Goal: Information Seeking & Learning: Learn about a topic

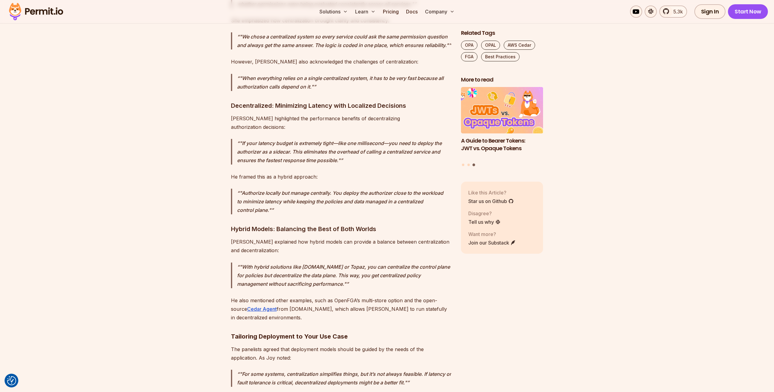
scroll to position [2360, 0]
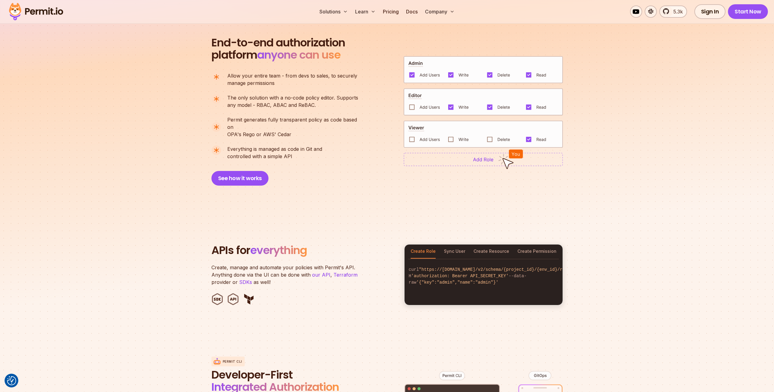
scroll to position [427, 0]
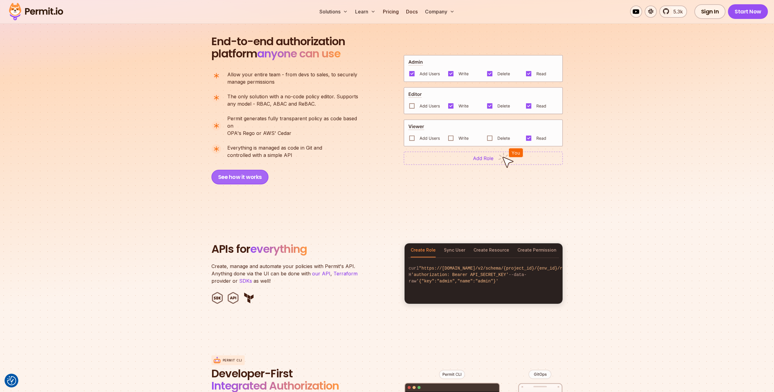
drag, startPoint x: 235, startPoint y: 167, endPoint x: 227, endPoint y: 169, distance: 7.9
click at [227, 170] on button "See how it works" at bounding box center [239, 177] width 57 height 15
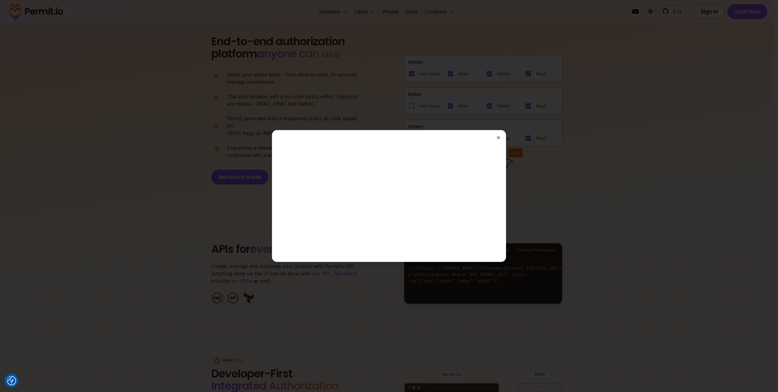
click at [498, 138] on line "button" at bounding box center [498, 137] width 2 height 2
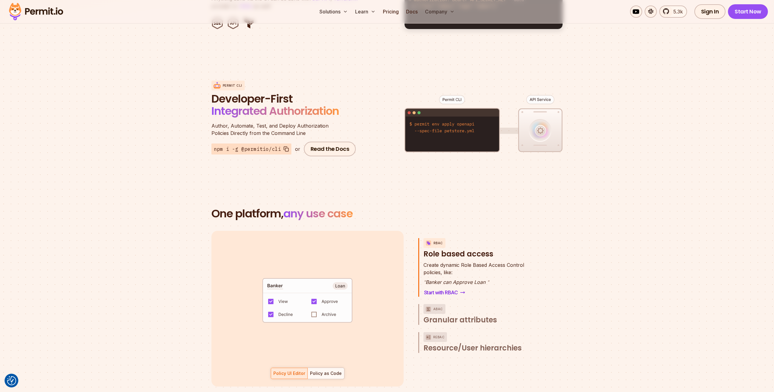
scroll to position [793, 0]
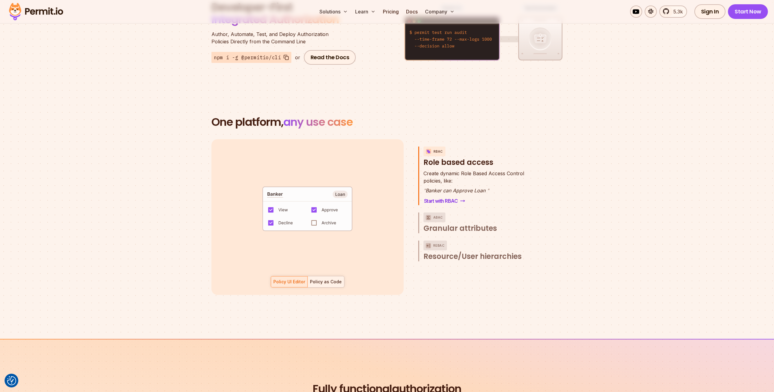
click at [331, 278] on div "Policy as Code" at bounding box center [326, 281] width 32 height 6
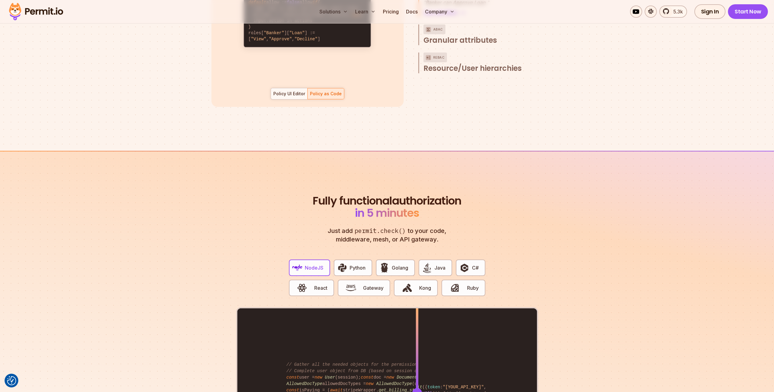
scroll to position [1037, 0]
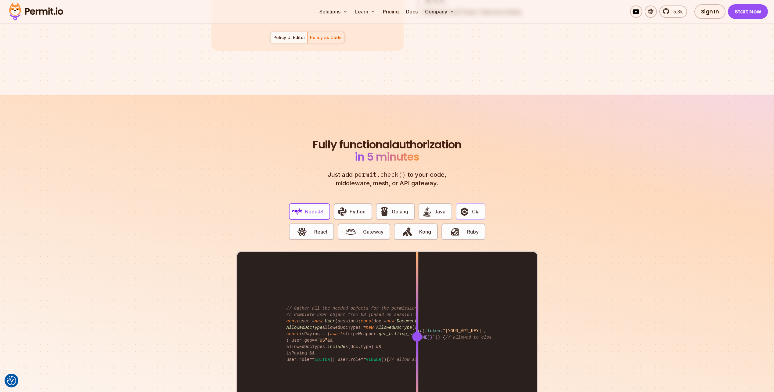
click at [481, 203] on button "C#" at bounding box center [470, 211] width 29 height 16
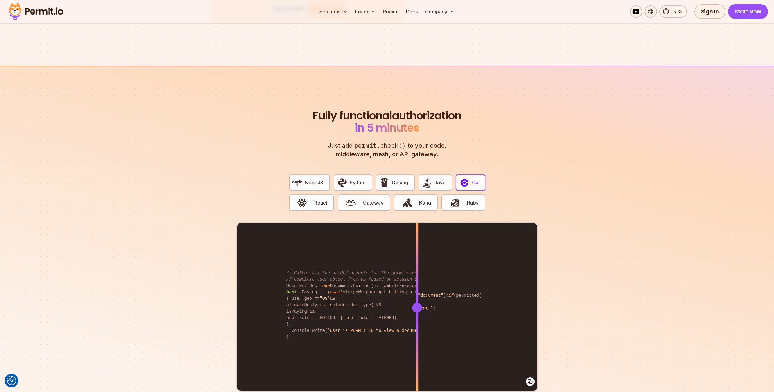
scroll to position [1128, 0]
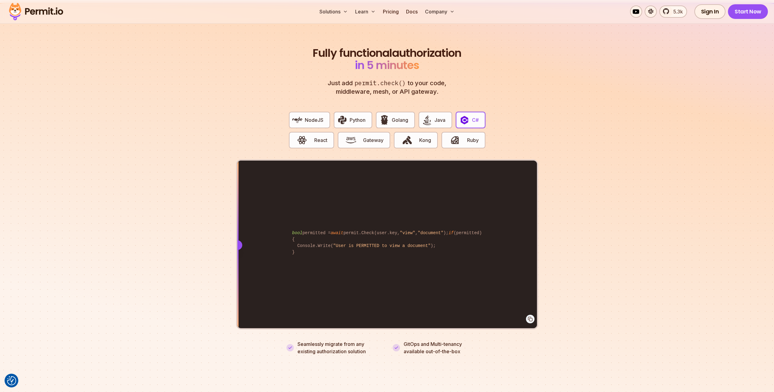
drag, startPoint x: 417, startPoint y: 236, endPoint x: 234, endPoint y: 234, distance: 182.7
click at [234, 234] on section "Fully functional authorization in 5 minutes Just add permit.check() to your cod…" at bounding box center [387, 193] width 774 height 381
click at [404, 116] on span "Golang" at bounding box center [400, 119] width 16 height 7
drag, startPoint x: 417, startPoint y: 234, endPoint x: 234, endPoint y: 222, distance: 184.0
click at [234, 222] on section "Fully functional authorization in 5 minutes Just add permit.check() to your cod…" at bounding box center [387, 193] width 774 height 381
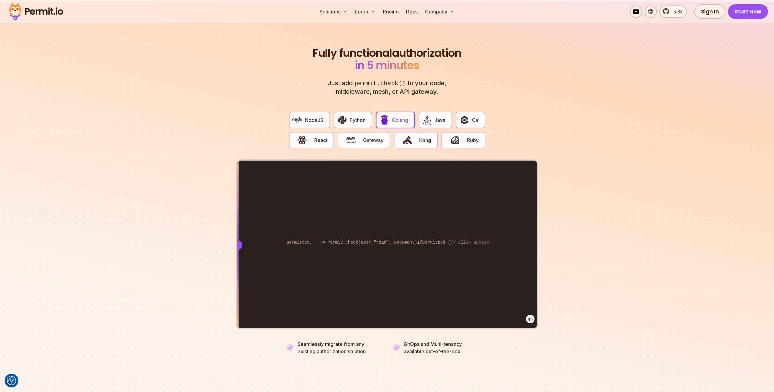
click at [433, 135] on button "Kong" at bounding box center [416, 140] width 44 height 16
drag, startPoint x: 418, startPoint y: 236, endPoint x: 216, endPoint y: 231, distance: 202.9
click at [216, 231] on section "Fully functional authorization in 5 minutes Just add permit.check() to your cod…" at bounding box center [387, 193] width 774 height 381
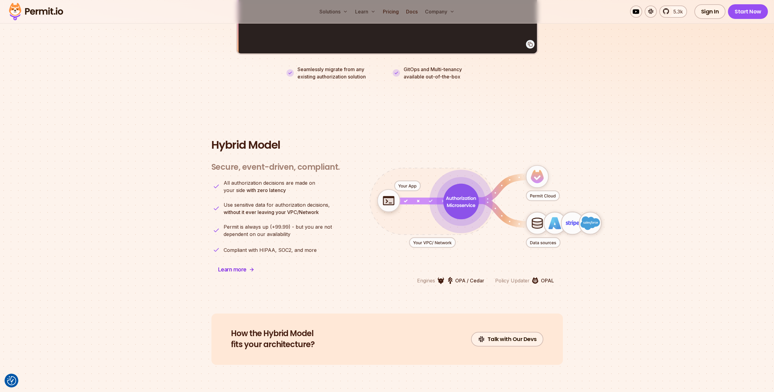
scroll to position [1433, 0]
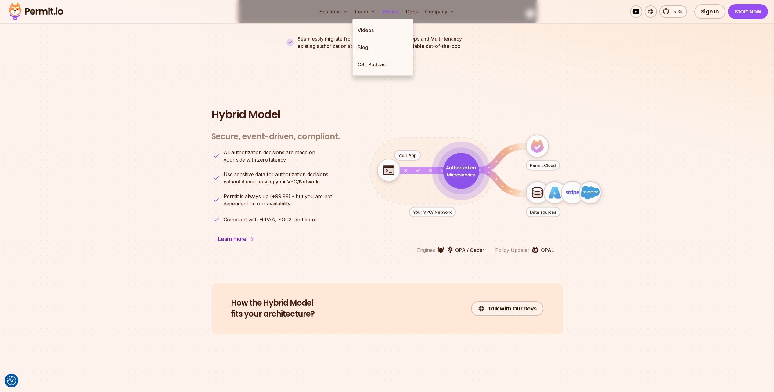
click at [388, 14] on link "Pricing" at bounding box center [390, 11] width 21 height 12
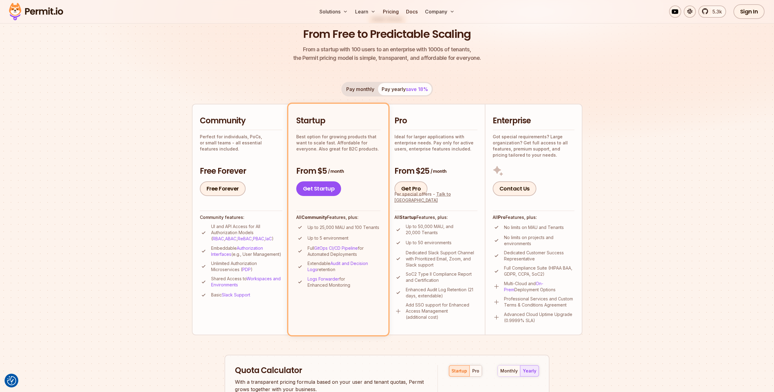
scroll to position [61, 0]
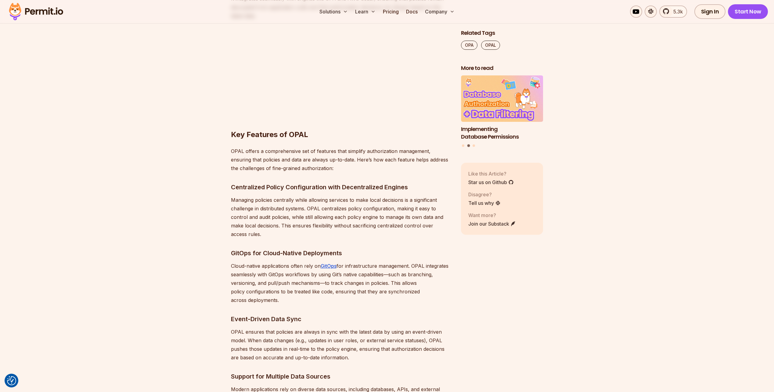
scroll to position [1128, 0]
